Goal: Information Seeking & Learning: Check status

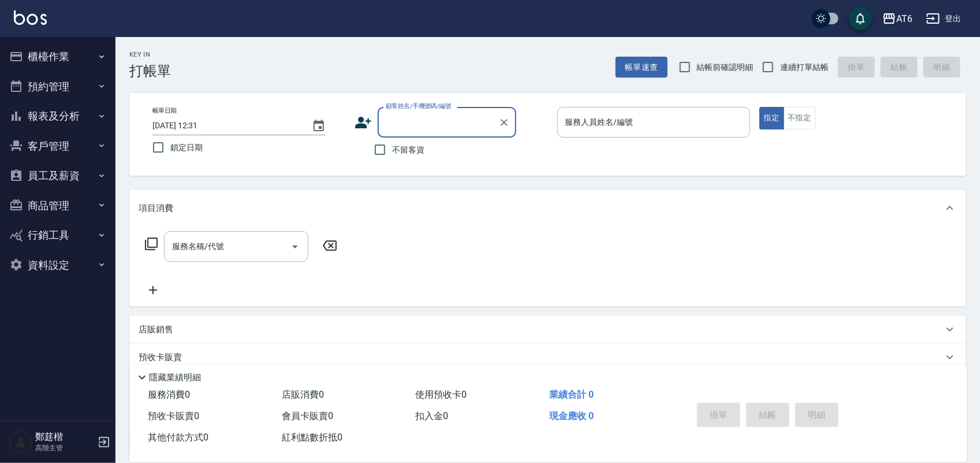
drag, startPoint x: 101, startPoint y: 107, endPoint x: 104, endPoint y: 118, distance: 11.9
click at [104, 118] on button "報表及分析" at bounding box center [58, 116] width 106 height 30
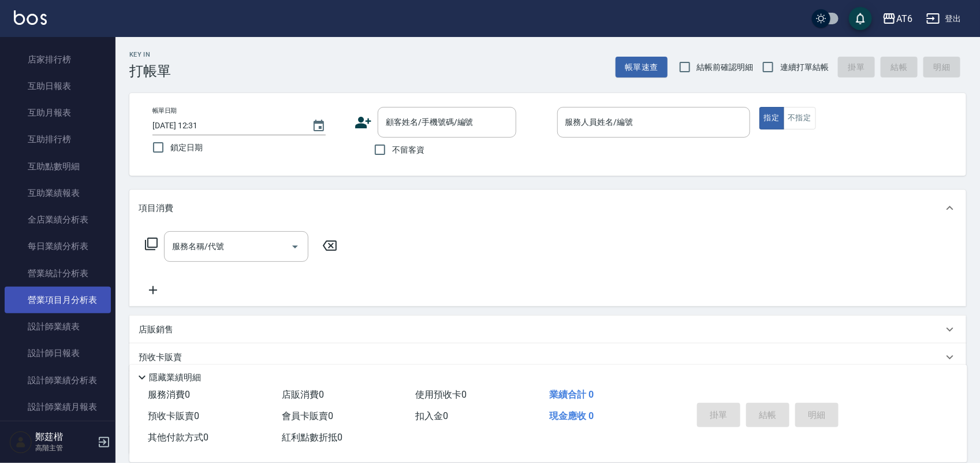
scroll to position [217, 0]
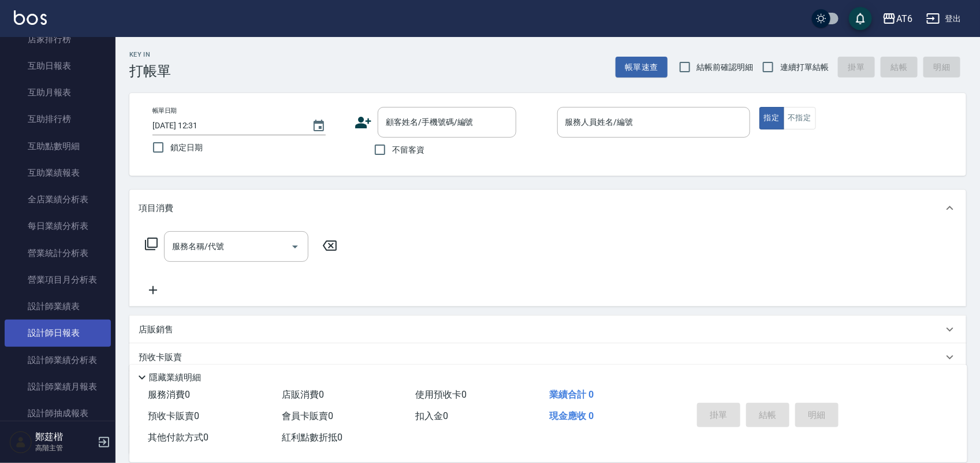
click at [71, 330] on link "設計師日報表" at bounding box center [58, 332] width 106 height 27
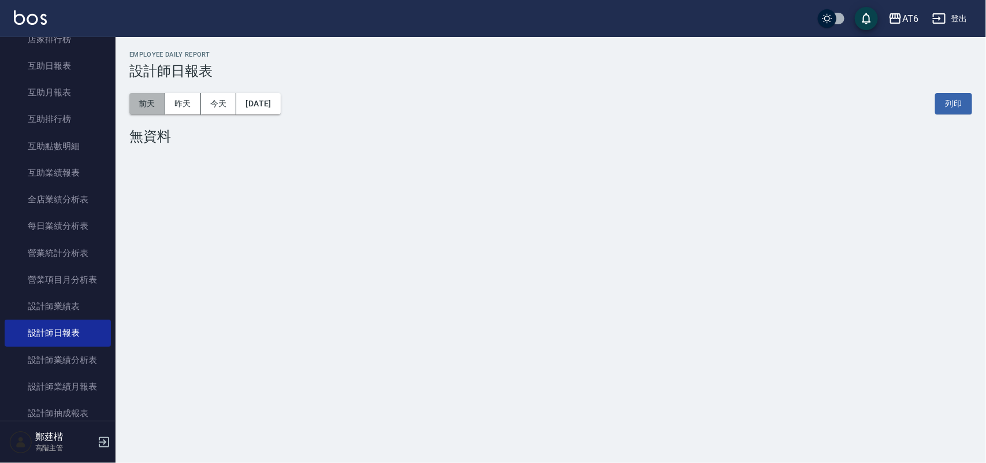
click at [151, 107] on button "前天" at bounding box center [147, 103] width 36 height 21
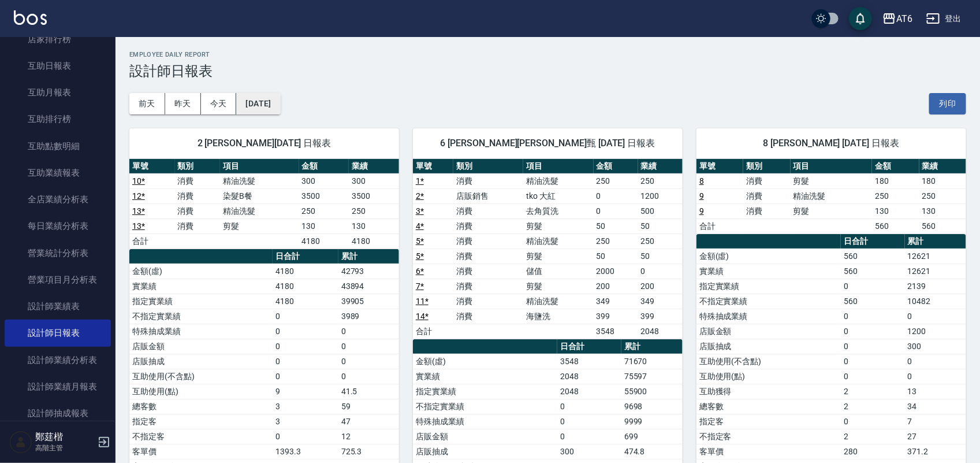
click at [280, 96] on button "[DATE]" at bounding box center [258, 103] width 44 height 21
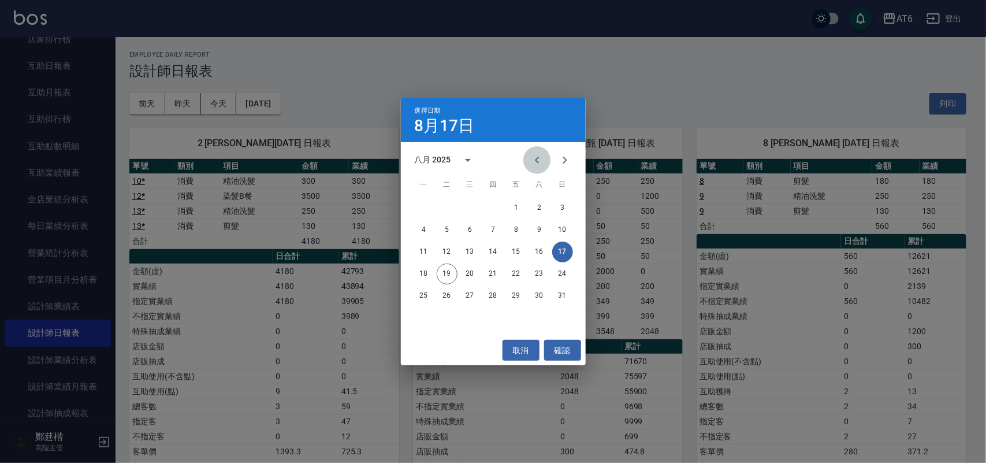
click at [529, 156] on button "Previous month" at bounding box center [537, 160] width 28 height 28
click at [569, 163] on icon "Next month" at bounding box center [565, 160] width 14 height 14
click at [542, 254] on button "19" at bounding box center [539, 251] width 21 height 21
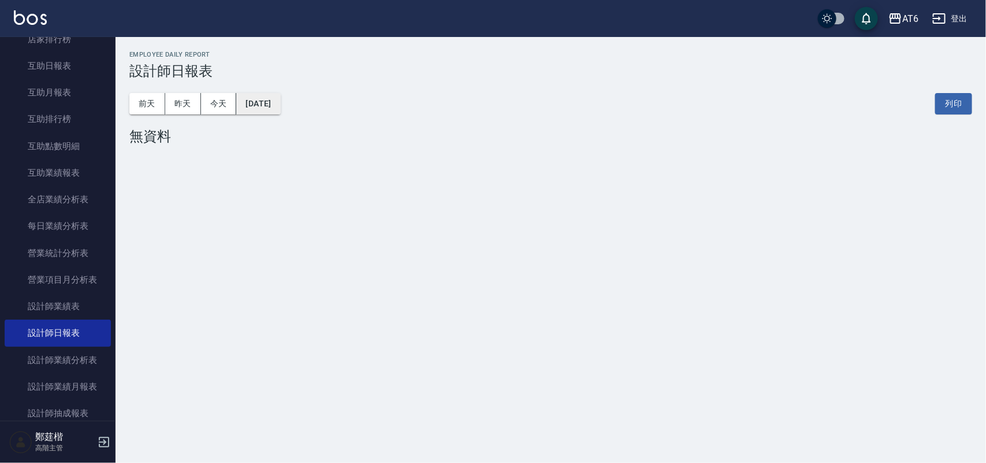
click at [280, 113] on button "[DATE]" at bounding box center [258, 103] width 44 height 21
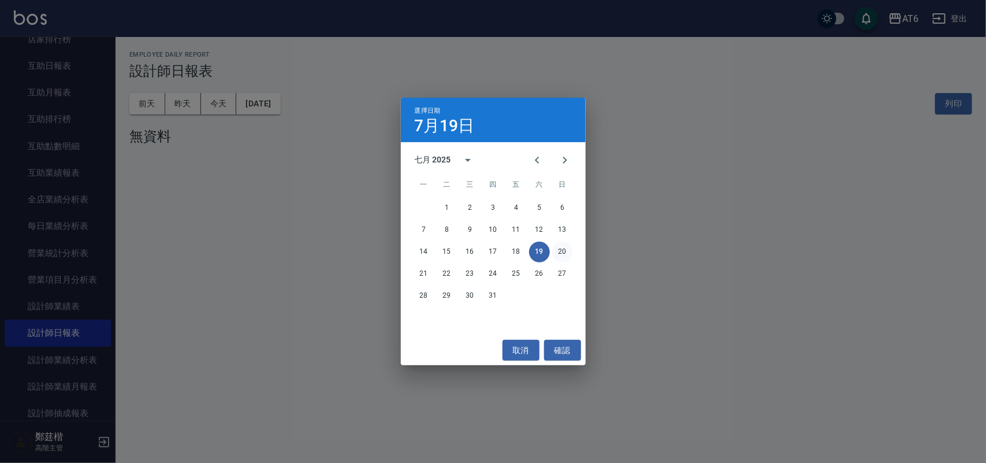
click at [566, 249] on button "20" at bounding box center [562, 251] width 21 height 21
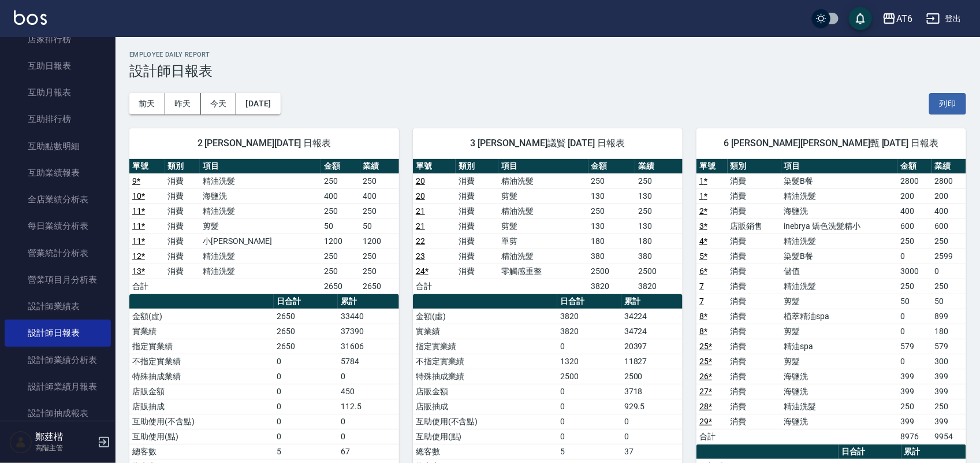
click at [266, 116] on div "2 [PERSON_NAME][DATE] 日報表 單號 類別 項目 金額 業績 9 * 消費 精油洗髮 250 250 10 * 消費 海鹽洗 400 40…" at bounding box center [257, 406] width 284 height 584
click at [266, 104] on button "[DATE]" at bounding box center [258, 103] width 44 height 21
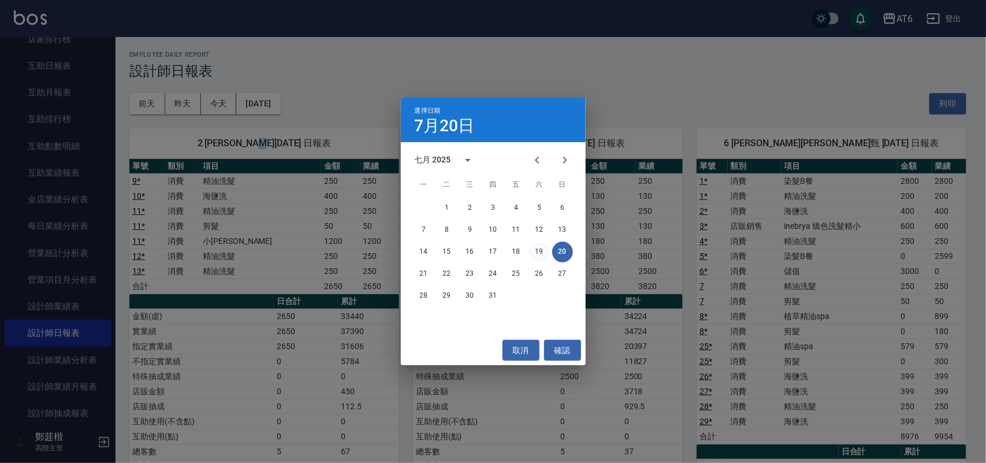
click at [535, 249] on button "19" at bounding box center [539, 251] width 21 height 21
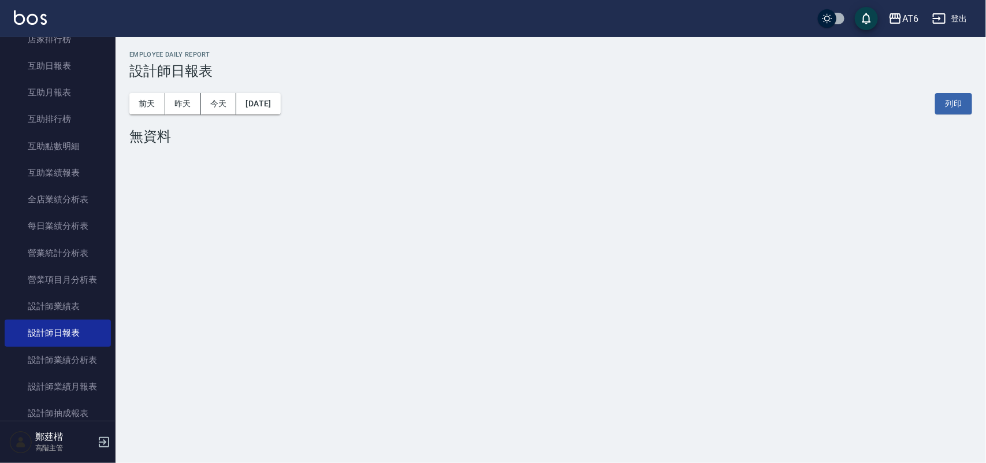
click at [280, 105] on button "[DATE]" at bounding box center [258, 103] width 44 height 21
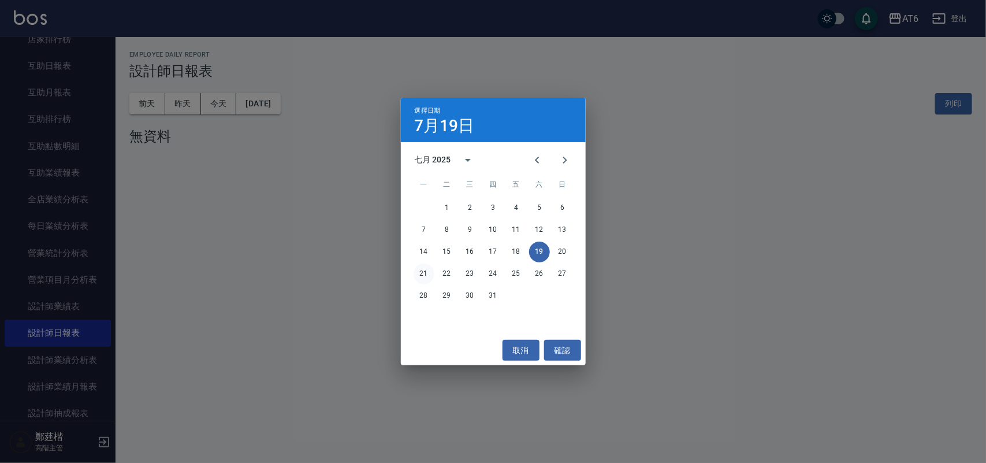
click at [429, 274] on button "21" at bounding box center [423, 273] width 21 height 21
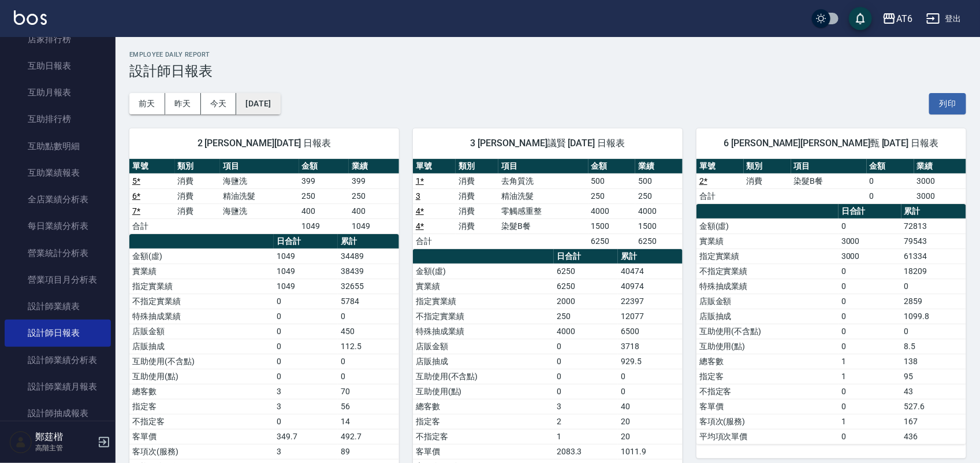
click at [270, 107] on button "[DATE]" at bounding box center [258, 103] width 44 height 21
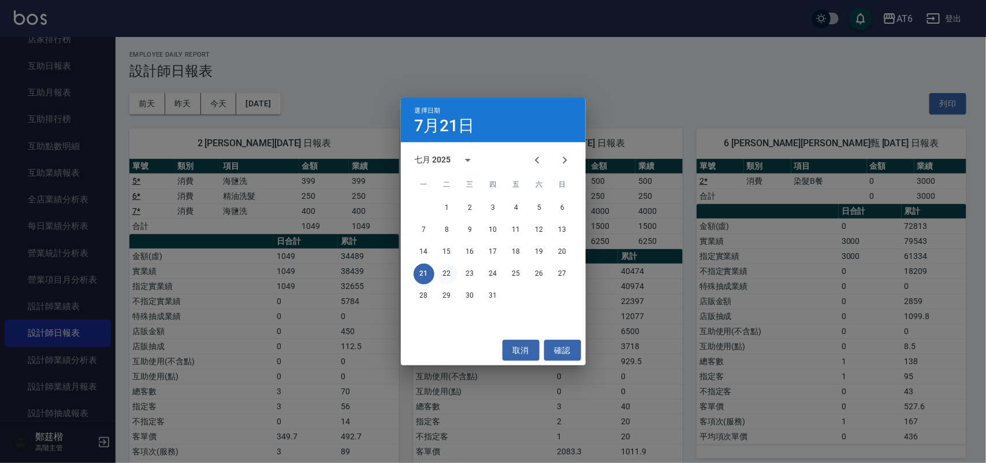
click at [450, 275] on button "22" at bounding box center [447, 273] width 21 height 21
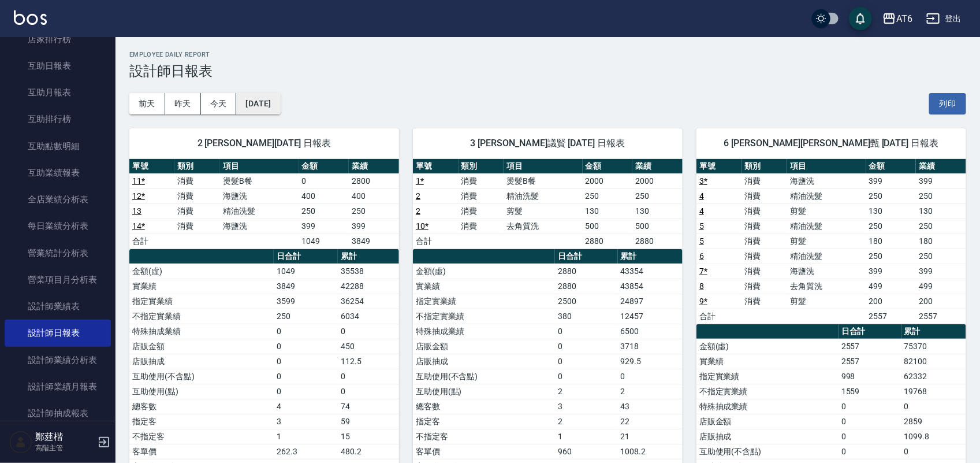
click at [280, 105] on button "[DATE]" at bounding box center [258, 103] width 44 height 21
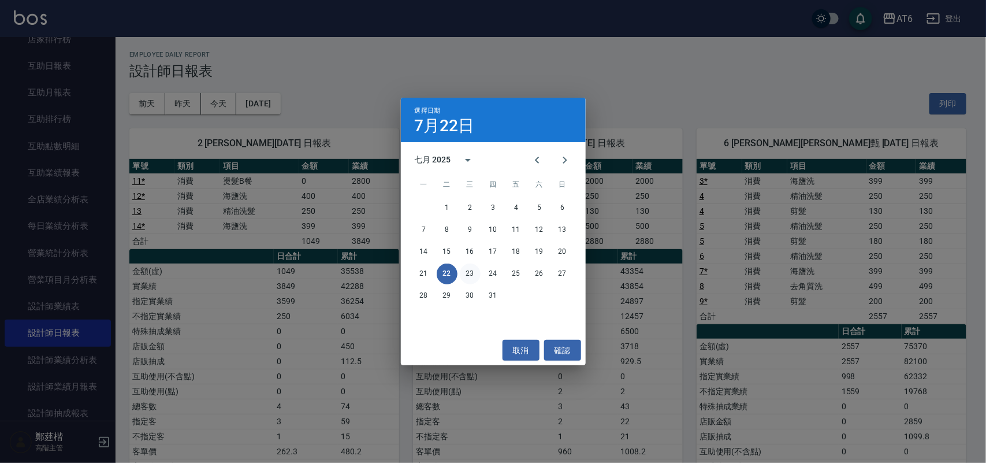
click at [465, 267] on button "23" at bounding box center [470, 273] width 21 height 21
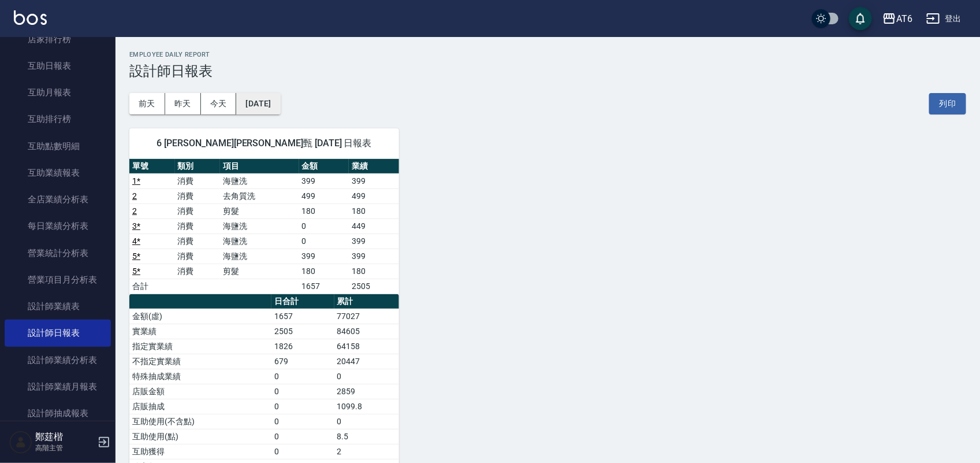
click at [259, 104] on button "[DATE]" at bounding box center [258, 103] width 44 height 21
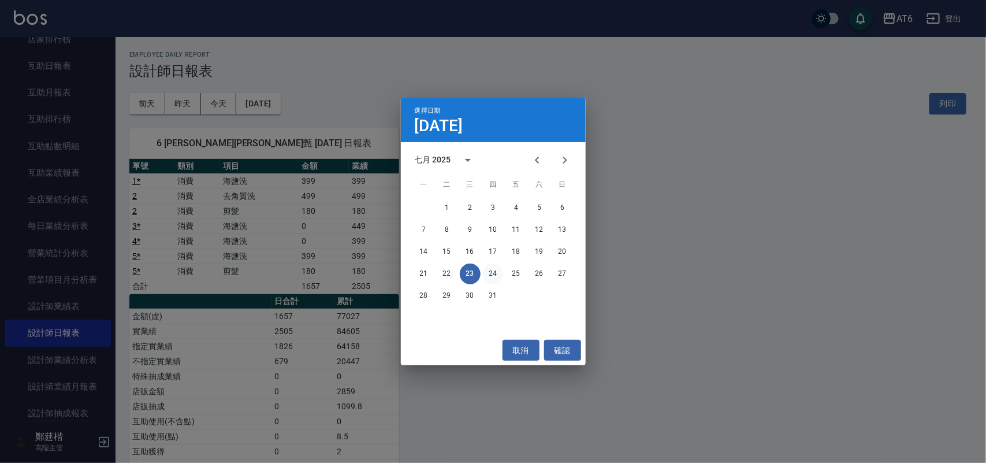
click at [498, 270] on button "24" at bounding box center [493, 273] width 21 height 21
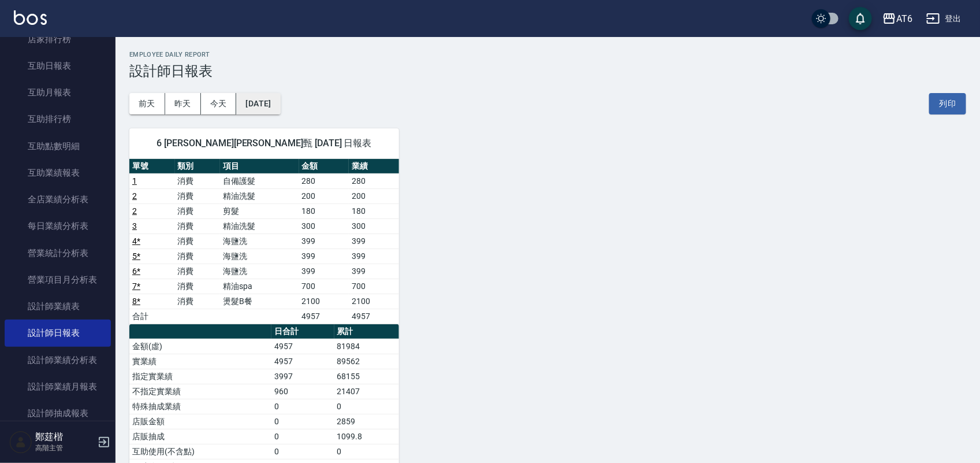
click at [244, 106] on button "[DATE]" at bounding box center [258, 103] width 44 height 21
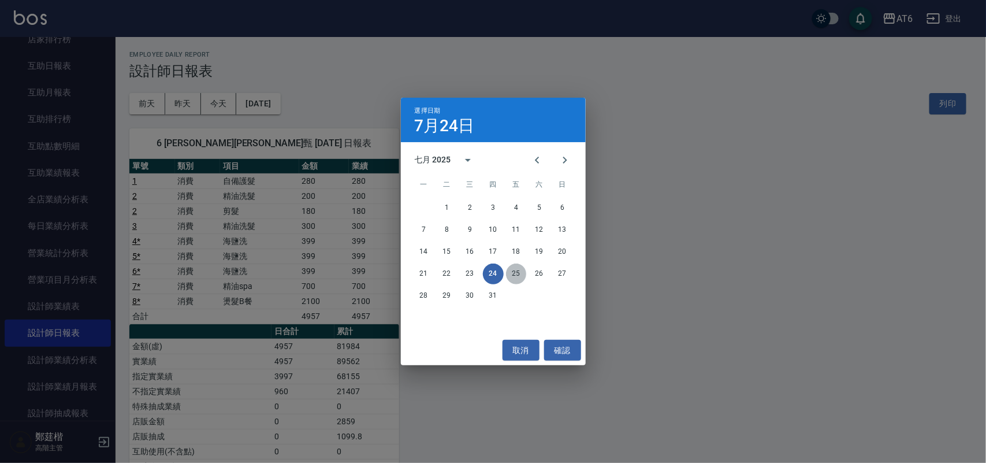
click at [517, 275] on button "25" at bounding box center [516, 273] width 21 height 21
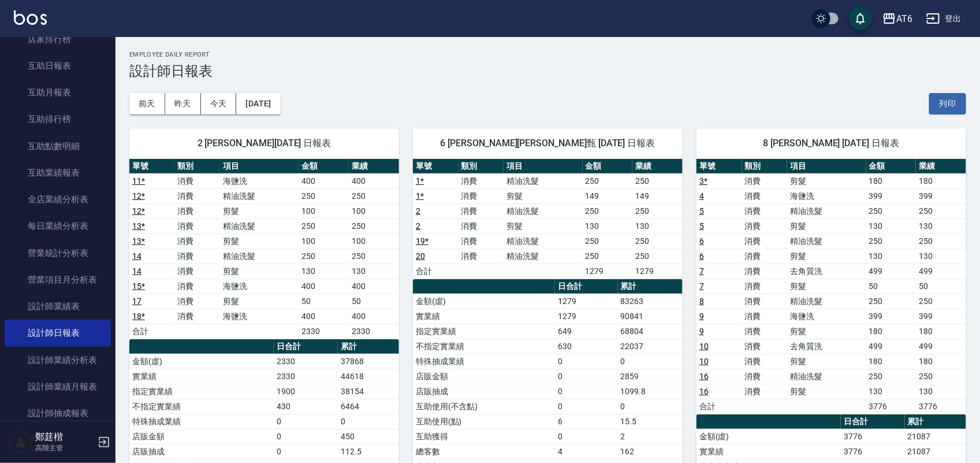
drag, startPoint x: 277, startPoint y: 111, endPoint x: 289, endPoint y: 114, distance: 11.9
click at [288, 114] on div "AT6 [DATE] 設計師日報表 列印時間： [DATE][PHONE_NUMBER]:50 Employee Daily Report 設計師日報表 [D…" at bounding box center [547, 367] width 864 height 660
click at [252, 109] on button "[DATE]" at bounding box center [258, 103] width 44 height 21
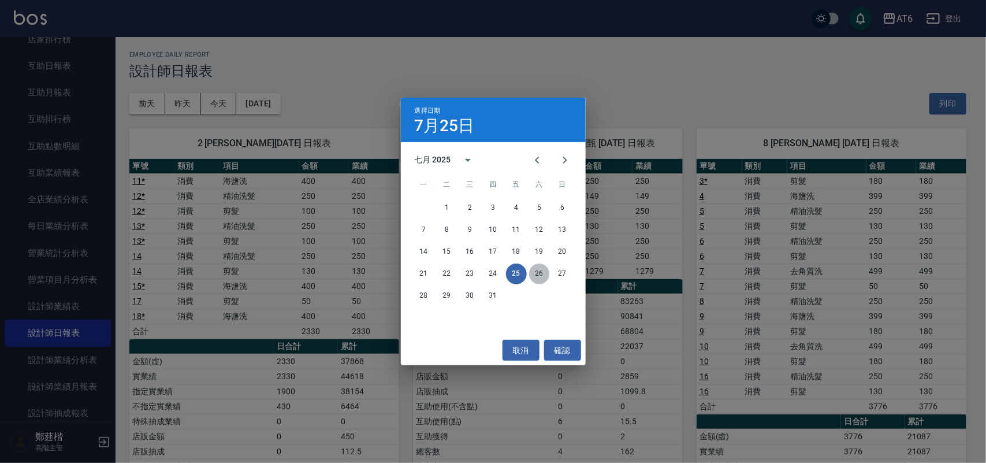
click at [535, 274] on button "26" at bounding box center [539, 273] width 21 height 21
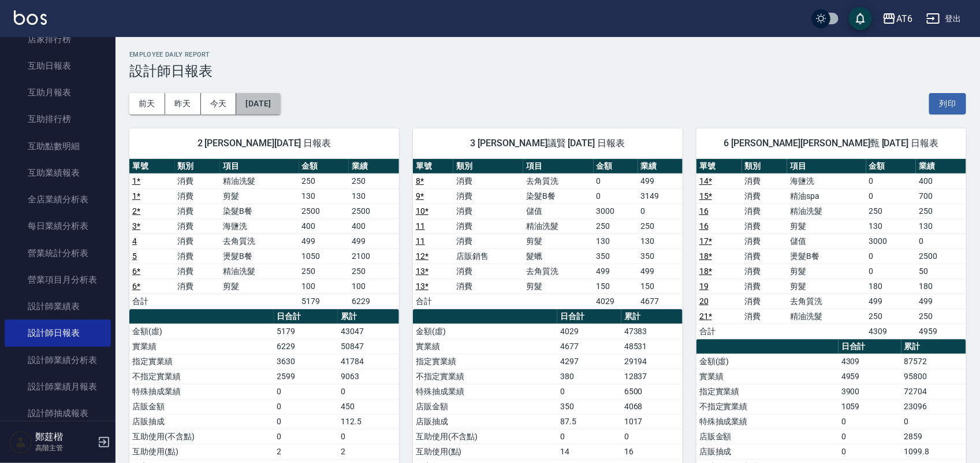
click at [275, 107] on button "[DATE]" at bounding box center [258, 103] width 44 height 21
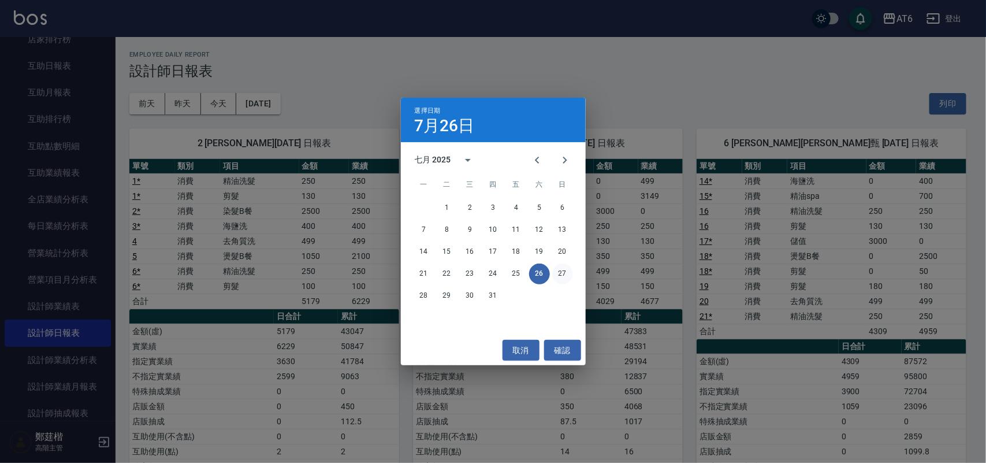
click at [558, 273] on button "27" at bounding box center [562, 273] width 21 height 21
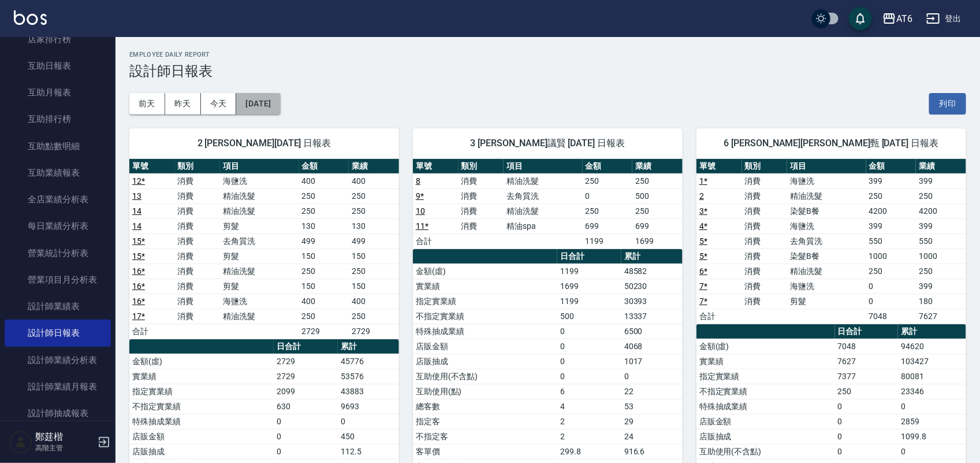
click at [266, 106] on button "[DATE]" at bounding box center [258, 103] width 44 height 21
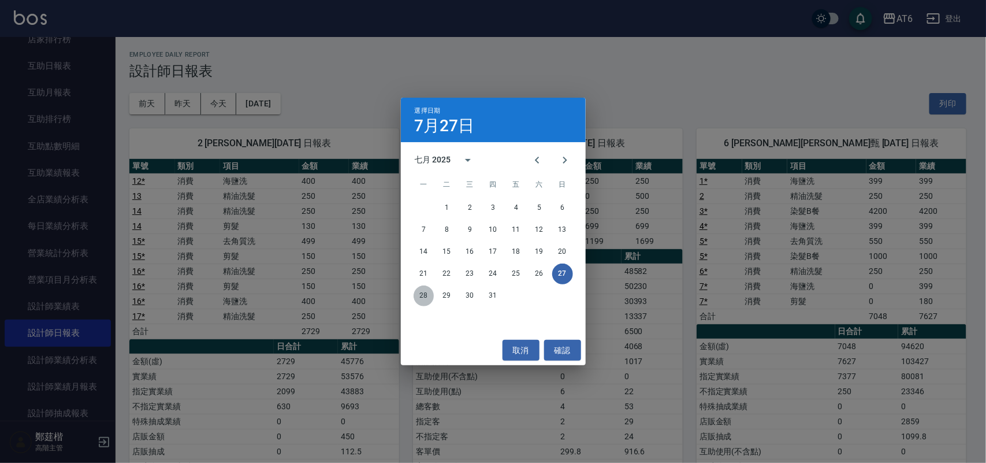
click at [430, 297] on button "28" at bounding box center [423, 295] width 21 height 21
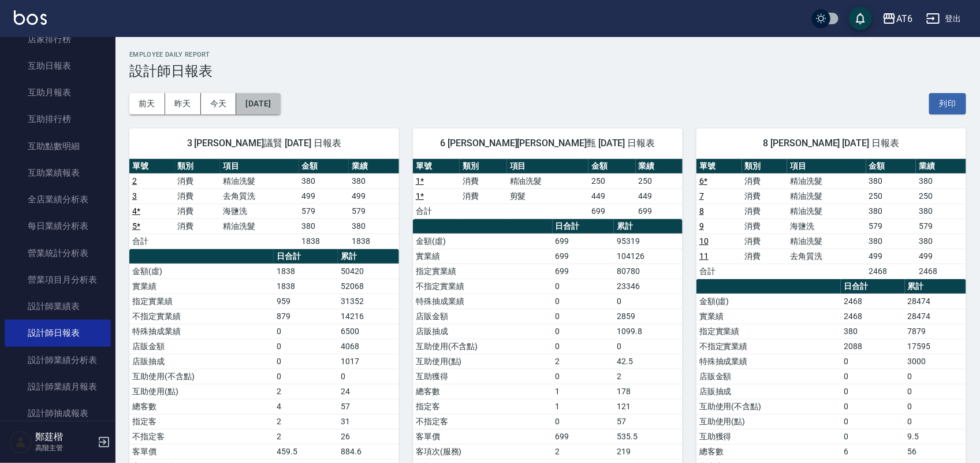
click at [280, 105] on button "[DATE]" at bounding box center [258, 103] width 44 height 21
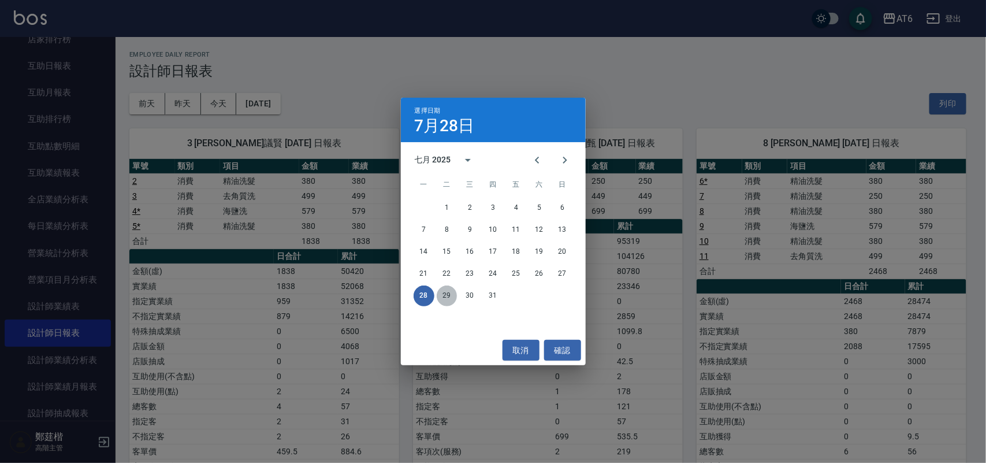
click at [443, 295] on button "29" at bounding box center [447, 295] width 21 height 21
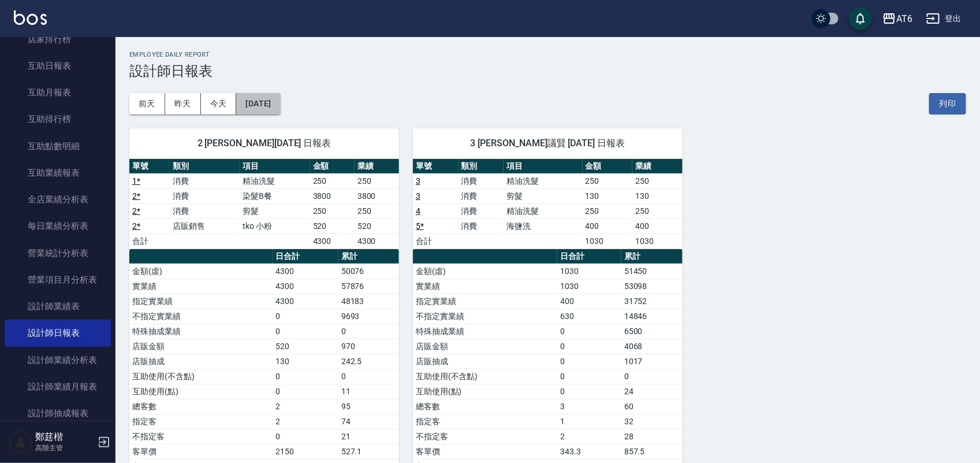
click at [270, 110] on button "[DATE]" at bounding box center [258, 103] width 44 height 21
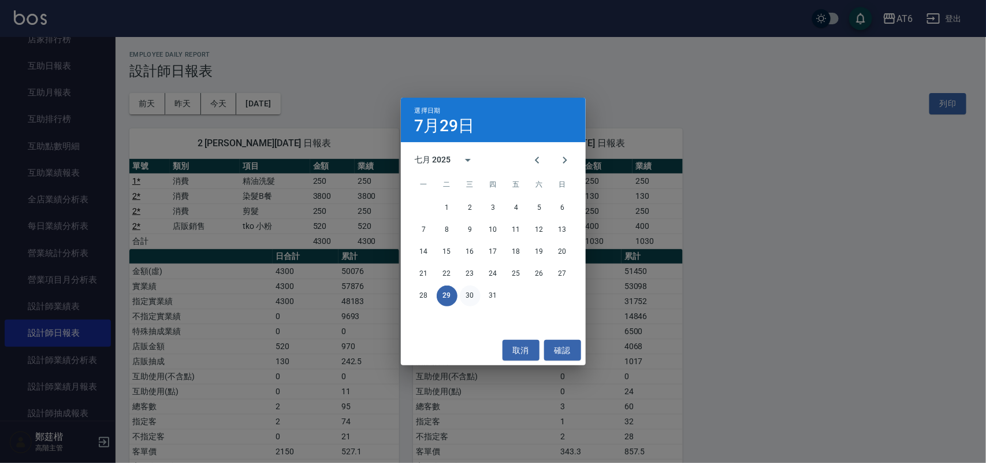
drag, startPoint x: 459, startPoint y: 293, endPoint x: 469, endPoint y: 297, distance: 11.4
click at [469, 297] on div "28 29 30 31" at bounding box center [493, 295] width 185 height 21
click at [471, 295] on button "30" at bounding box center [470, 295] width 21 height 21
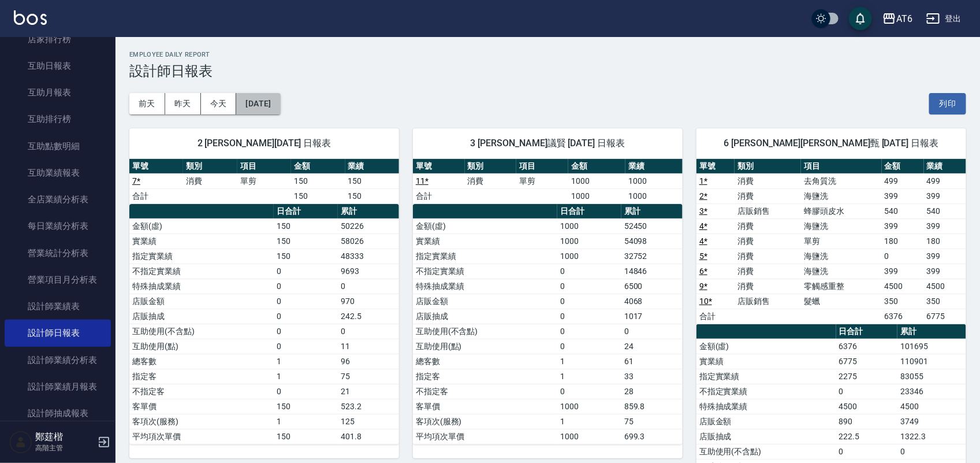
click at [280, 105] on button "[DATE]" at bounding box center [258, 103] width 44 height 21
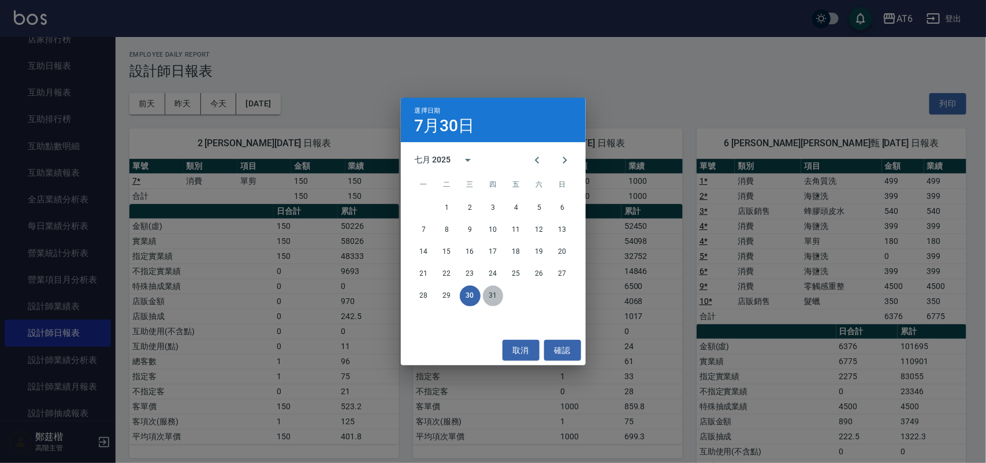
click at [491, 293] on button "31" at bounding box center [493, 295] width 21 height 21
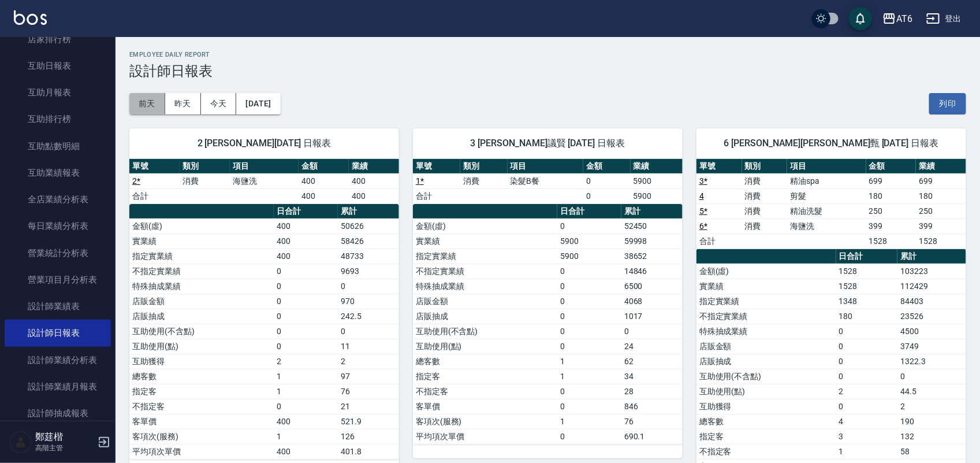
click at [143, 107] on button "前天" at bounding box center [147, 103] width 36 height 21
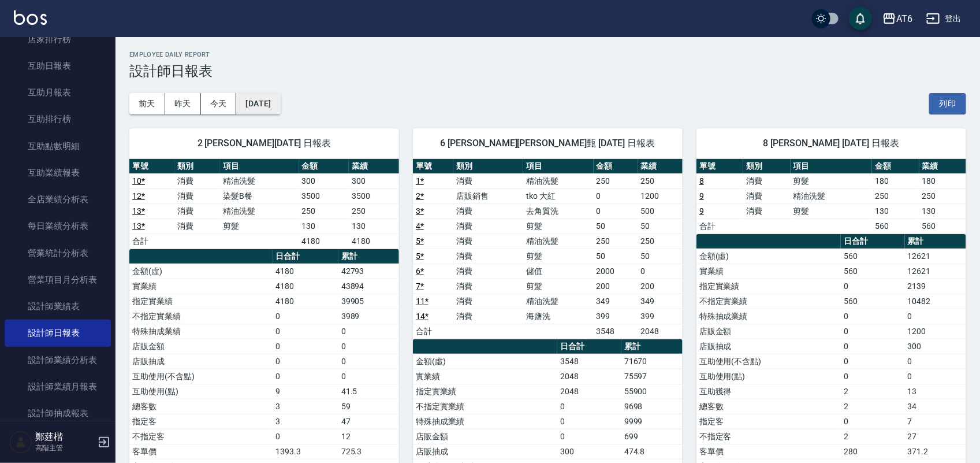
click at [276, 99] on button "[DATE]" at bounding box center [258, 103] width 44 height 21
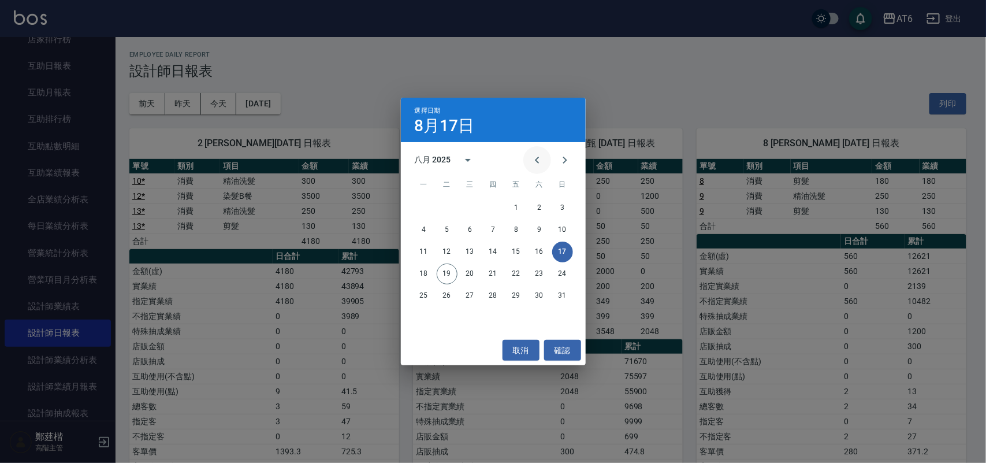
click at [534, 168] on button "Previous month" at bounding box center [537, 160] width 28 height 28
click at [495, 252] on button "17" at bounding box center [493, 251] width 21 height 21
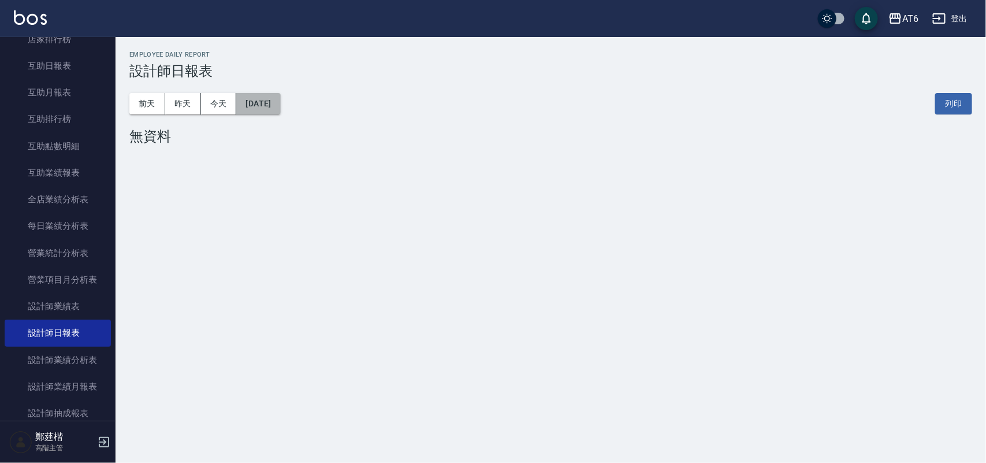
click at [280, 113] on button "[DATE]" at bounding box center [258, 103] width 44 height 21
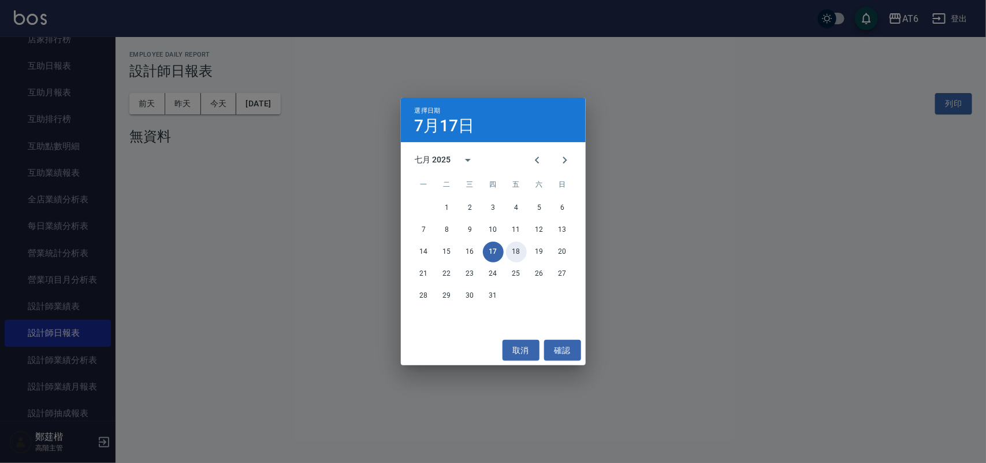
click at [527, 247] on div "14 15 16 17 18 19 20" at bounding box center [493, 251] width 185 height 21
click at [517, 249] on button "18" at bounding box center [516, 251] width 21 height 21
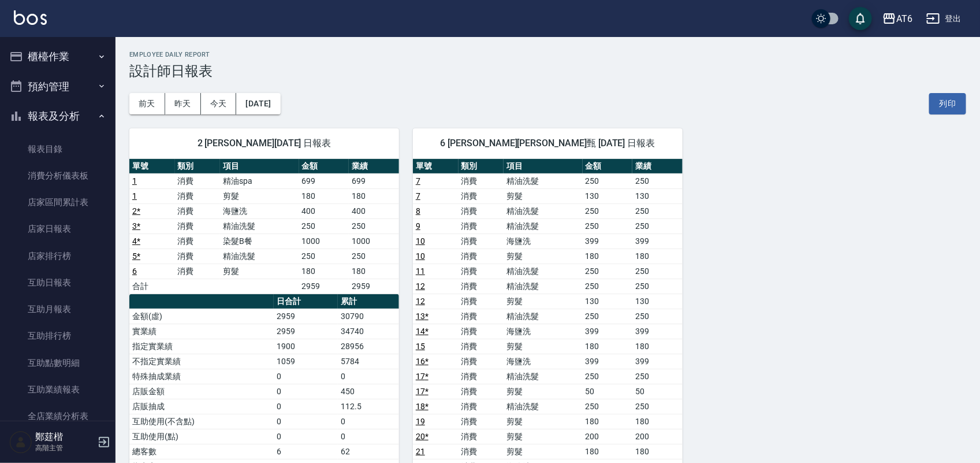
click at [66, 114] on button "報表及分析" at bounding box center [58, 116] width 106 height 30
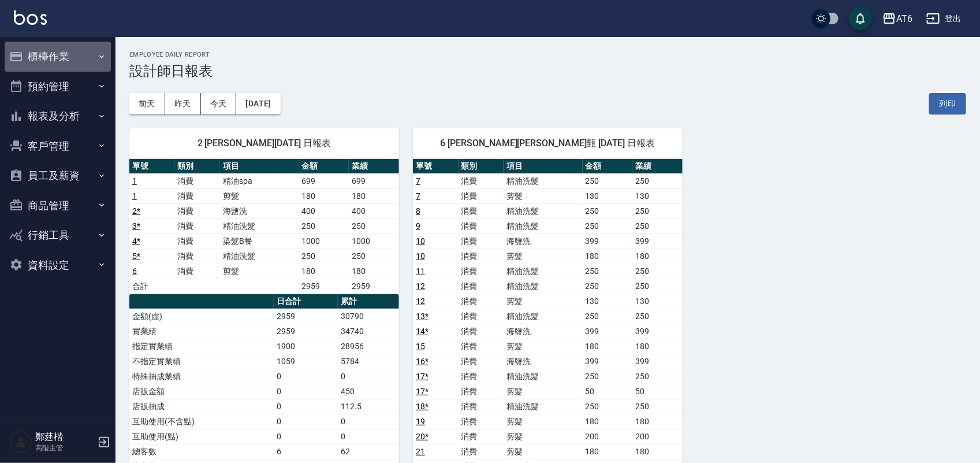
click at [91, 52] on button "櫃檯作業" at bounding box center [58, 57] width 106 height 30
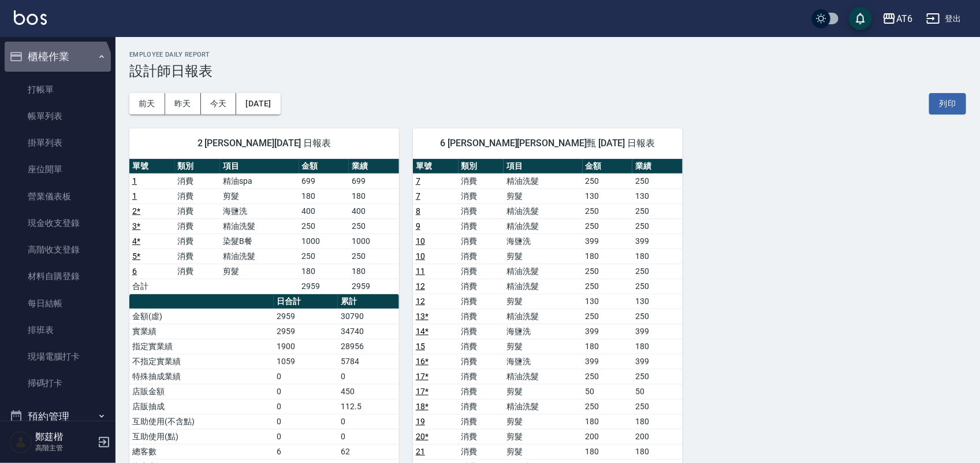
click at [52, 70] on button "櫃檯作業" at bounding box center [58, 57] width 106 height 30
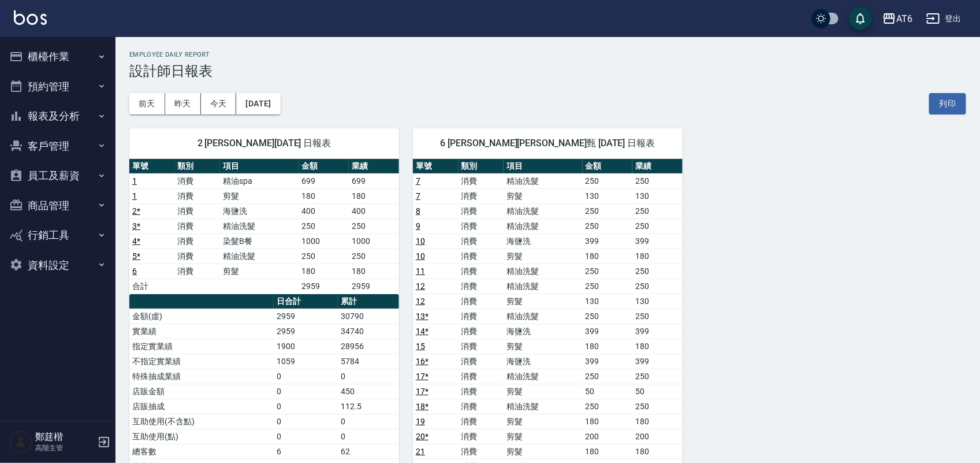
click at [62, 59] on button "櫃檯作業" at bounding box center [58, 57] width 106 height 30
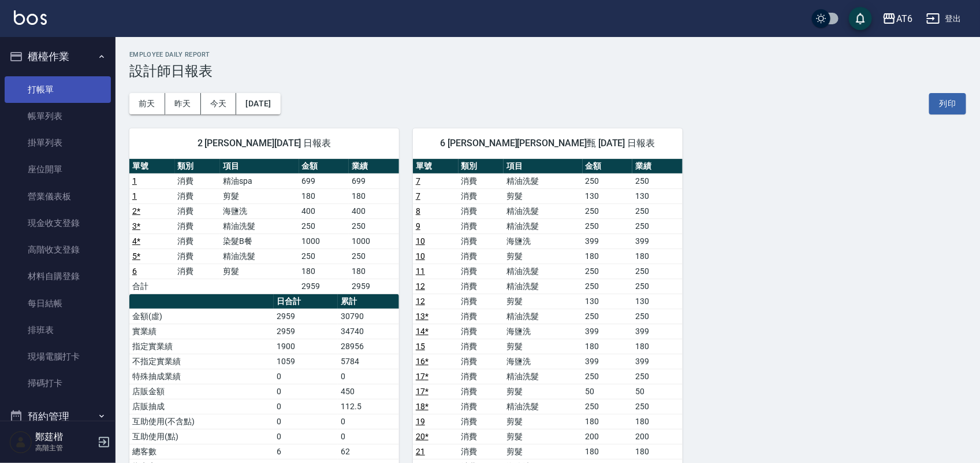
click at [76, 78] on link "打帳單" at bounding box center [58, 89] width 106 height 27
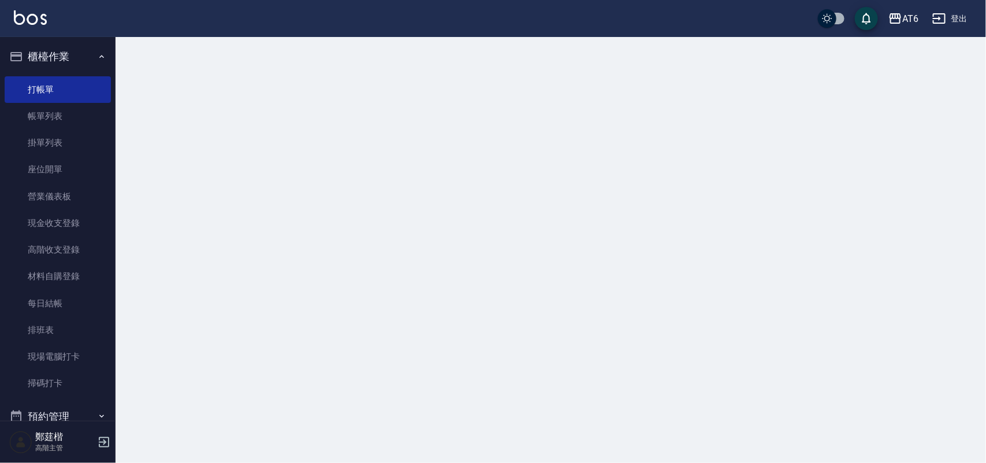
click at [65, 59] on button "櫃檯作業" at bounding box center [58, 57] width 106 height 30
